Goal: Use online tool/utility: Utilize a website feature to perform a specific function

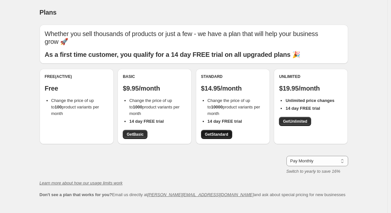
click at [224, 135] on span "Get Standard" at bounding box center [216, 134] width 23 height 5
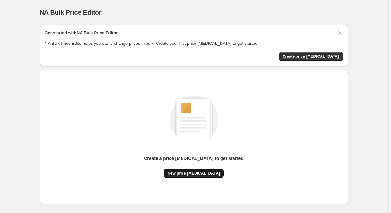
click at [201, 173] on span "New price [MEDICAL_DATA]" at bounding box center [193, 173] width 52 height 5
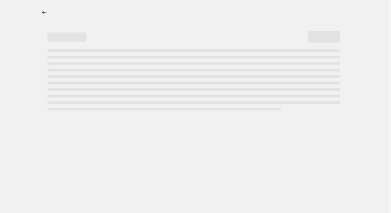
select select "percentage"
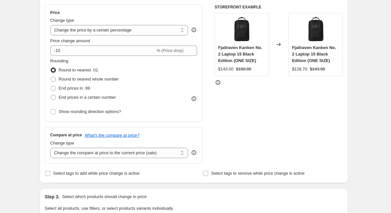
scroll to position [130, 0]
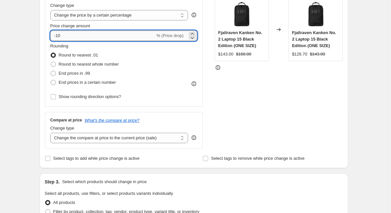
drag, startPoint x: 69, startPoint y: 35, endPoint x: 93, endPoint y: 35, distance: 24.7
click at [93, 35] on input "-10" at bounding box center [102, 36] width 105 height 10
type input "-60"
click at [45, 40] on div "Step 2. Select how the prices should change Use bulk price change rules Set pro…" at bounding box center [194, 54] width 308 height 228
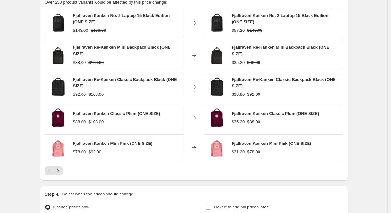
scroll to position [440, 0]
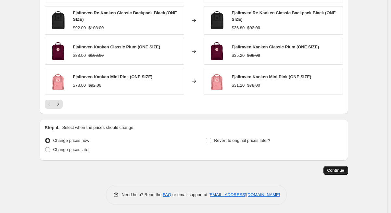
click at [339, 169] on span "Continue" at bounding box center [335, 170] width 17 height 5
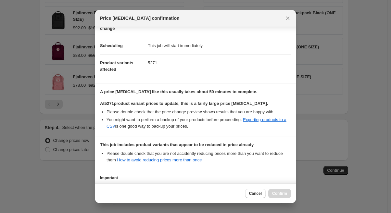
scroll to position [96, 0]
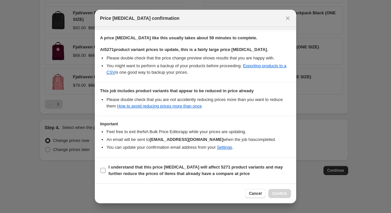
click at [128, 168] on b "I understand that this price change job will affect 5271 product variants and m…" at bounding box center [195, 170] width 174 height 11
click at [105, 168] on input "I understand that this price change job will affect 5271 product variants and m…" at bounding box center [102, 170] width 5 height 5
checkbox input "true"
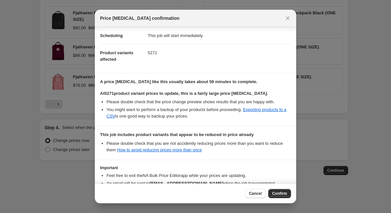
scroll to position [0, 0]
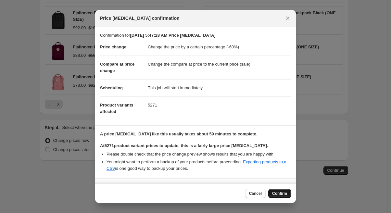
click at [286, 194] on span "Confirm" at bounding box center [279, 193] width 15 height 5
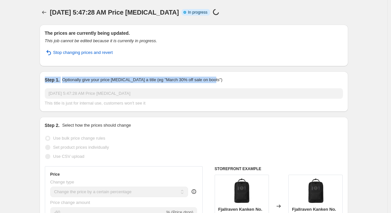
drag, startPoint x: 229, startPoint y: 80, endPoint x: 36, endPoint y: 85, distance: 193.5
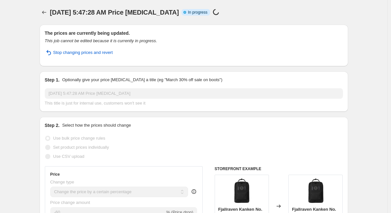
drag, startPoint x: 178, startPoint y: 11, endPoint x: 264, endPoint y: 20, distance: 86.5
click at [212, 13] on div "Info Partially complete In progress Price change job in progress..." at bounding box center [201, 12] width 40 height 7
click at [264, 20] on div "Oct 7, 2025, 5:47:28 AM Price change job. This page is ready Oct 7, 2025, 5:47:…" at bounding box center [194, 12] width 308 height 25
